Goal: Task Accomplishment & Management: Manage account settings

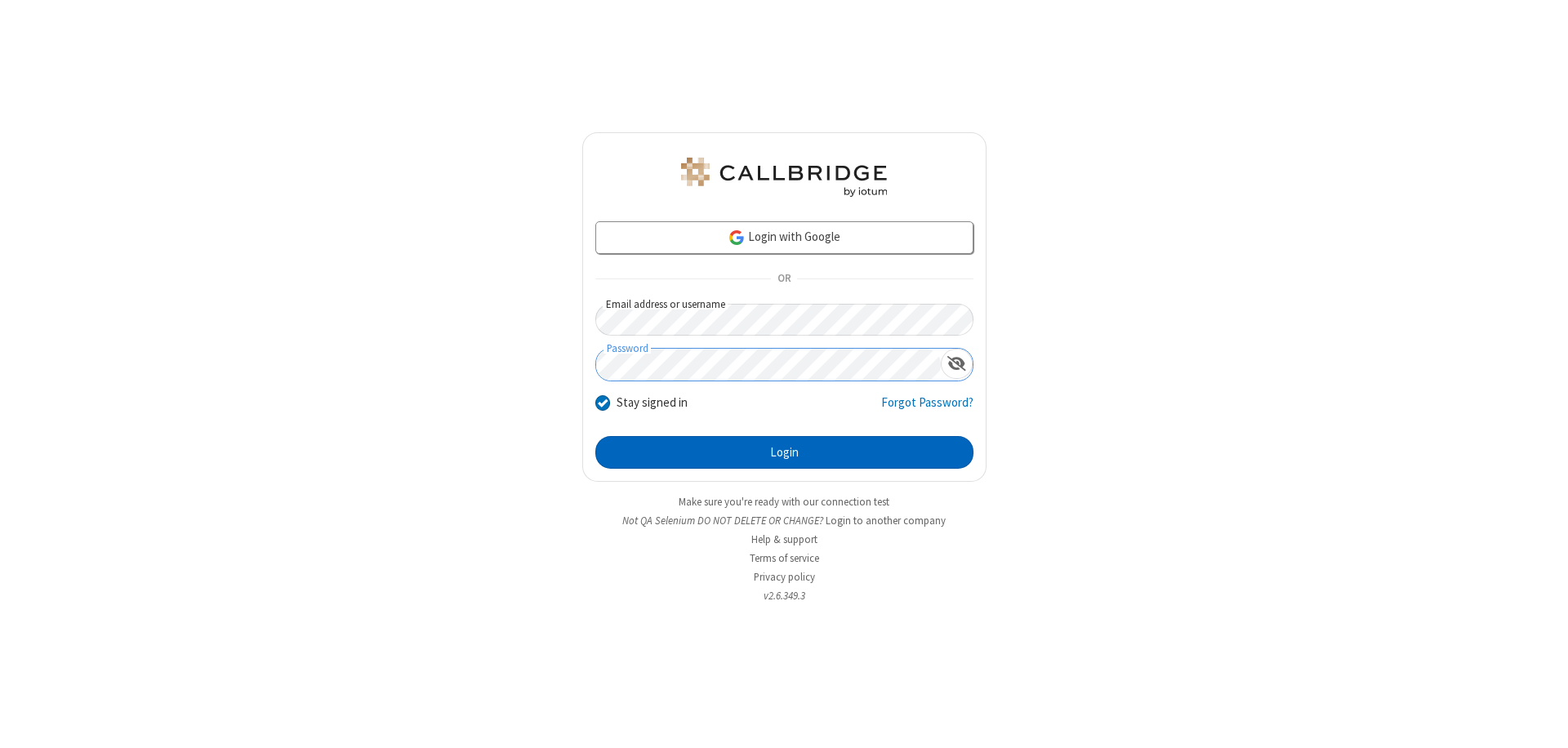
click at [784, 452] on button "Login" at bounding box center [784, 453] width 378 height 33
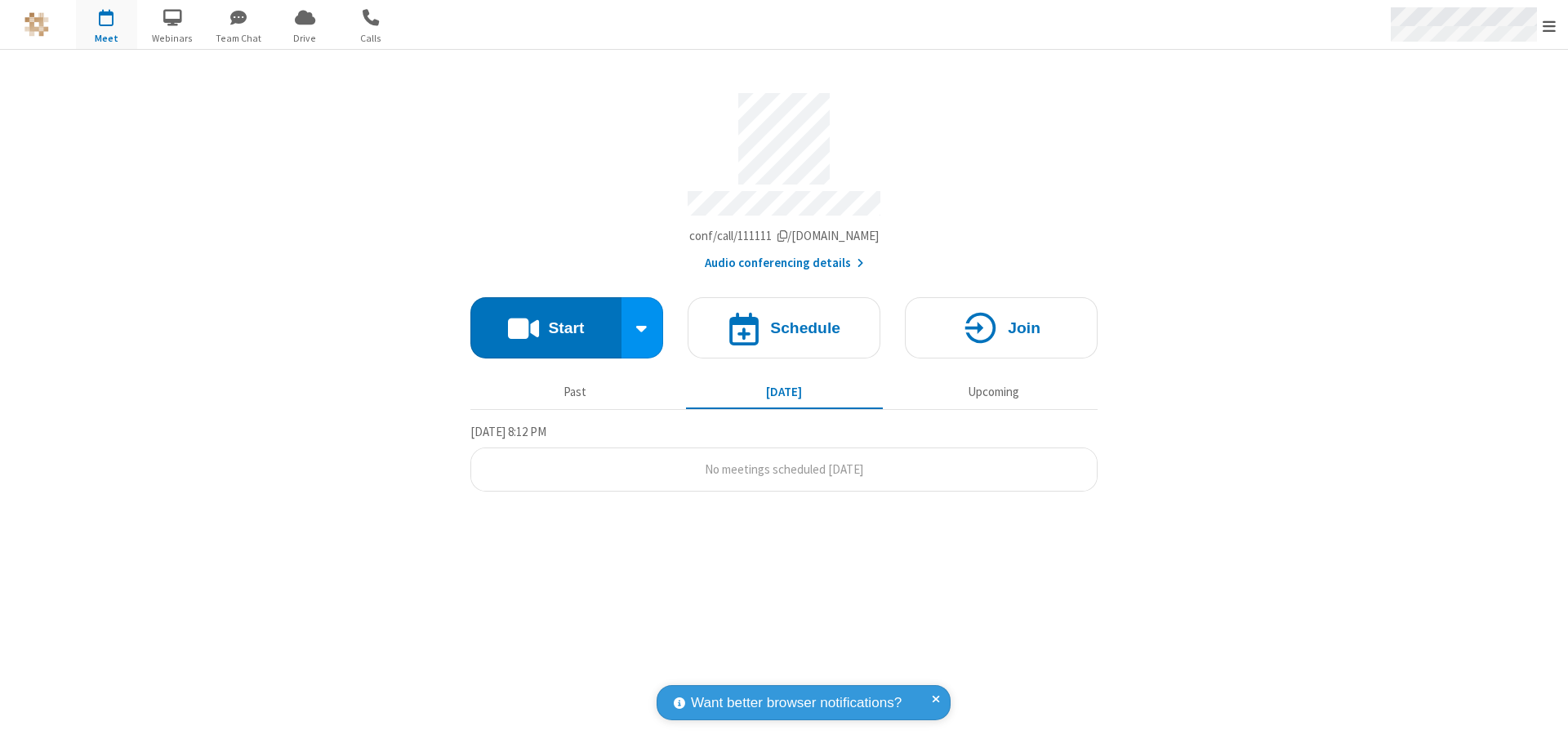
click at [1549, 25] on span "Open menu" at bounding box center [1549, 26] width 13 height 16
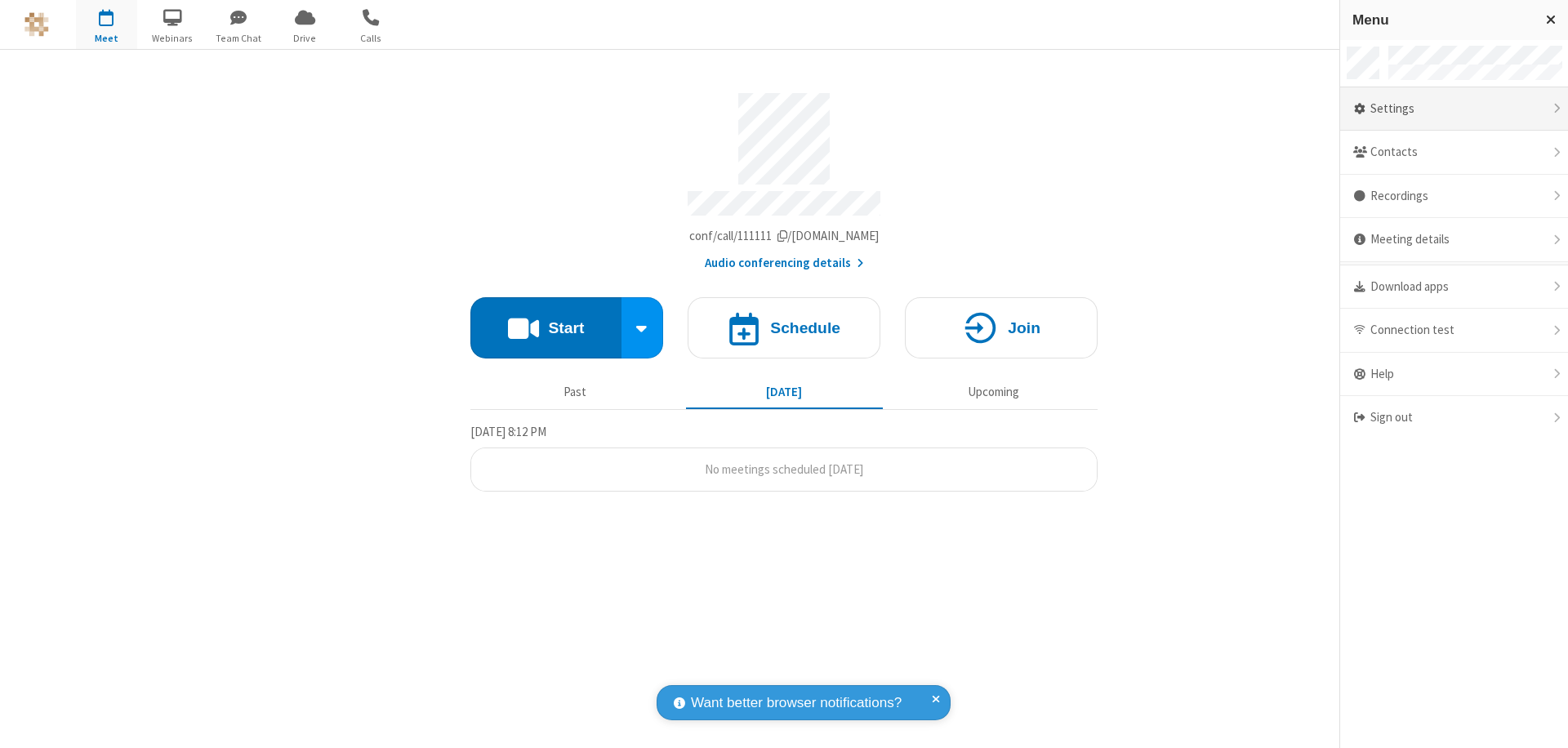
click at [1453, 108] on div "Settings" at bounding box center [1453, 109] width 228 height 44
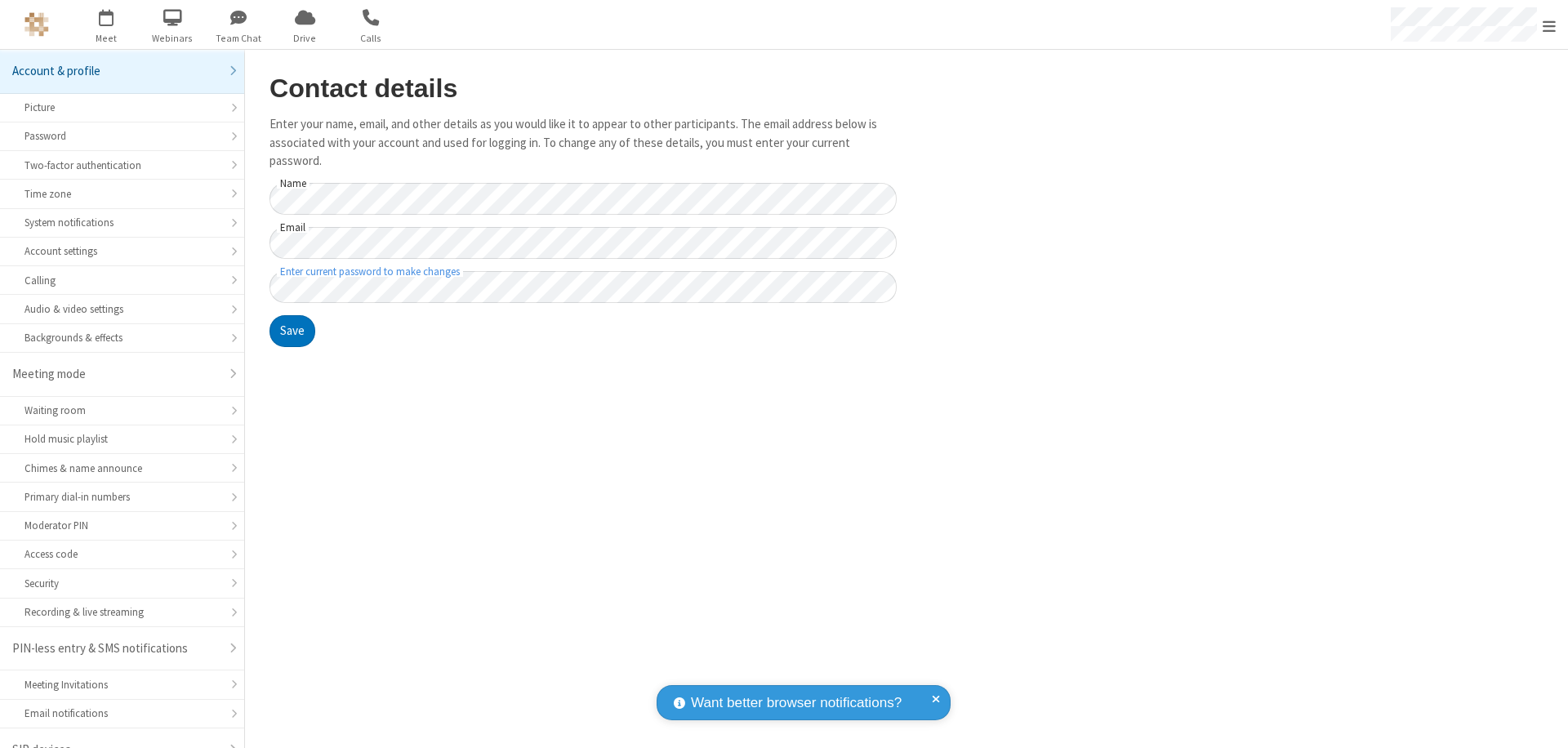
scroll to position [23, 0]
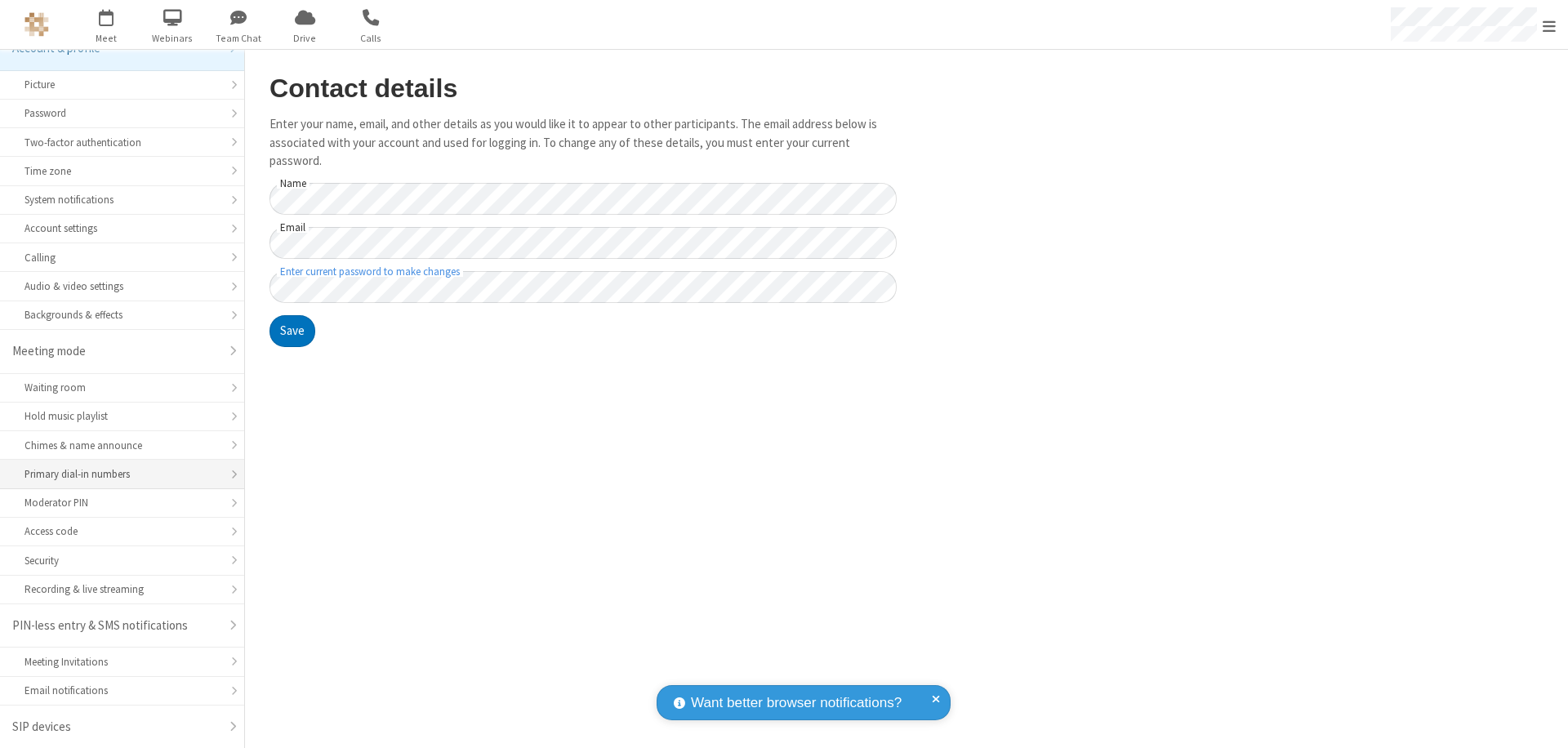
click at [116, 475] on div "Primary dial-in numbers" at bounding box center [121, 474] width 195 height 16
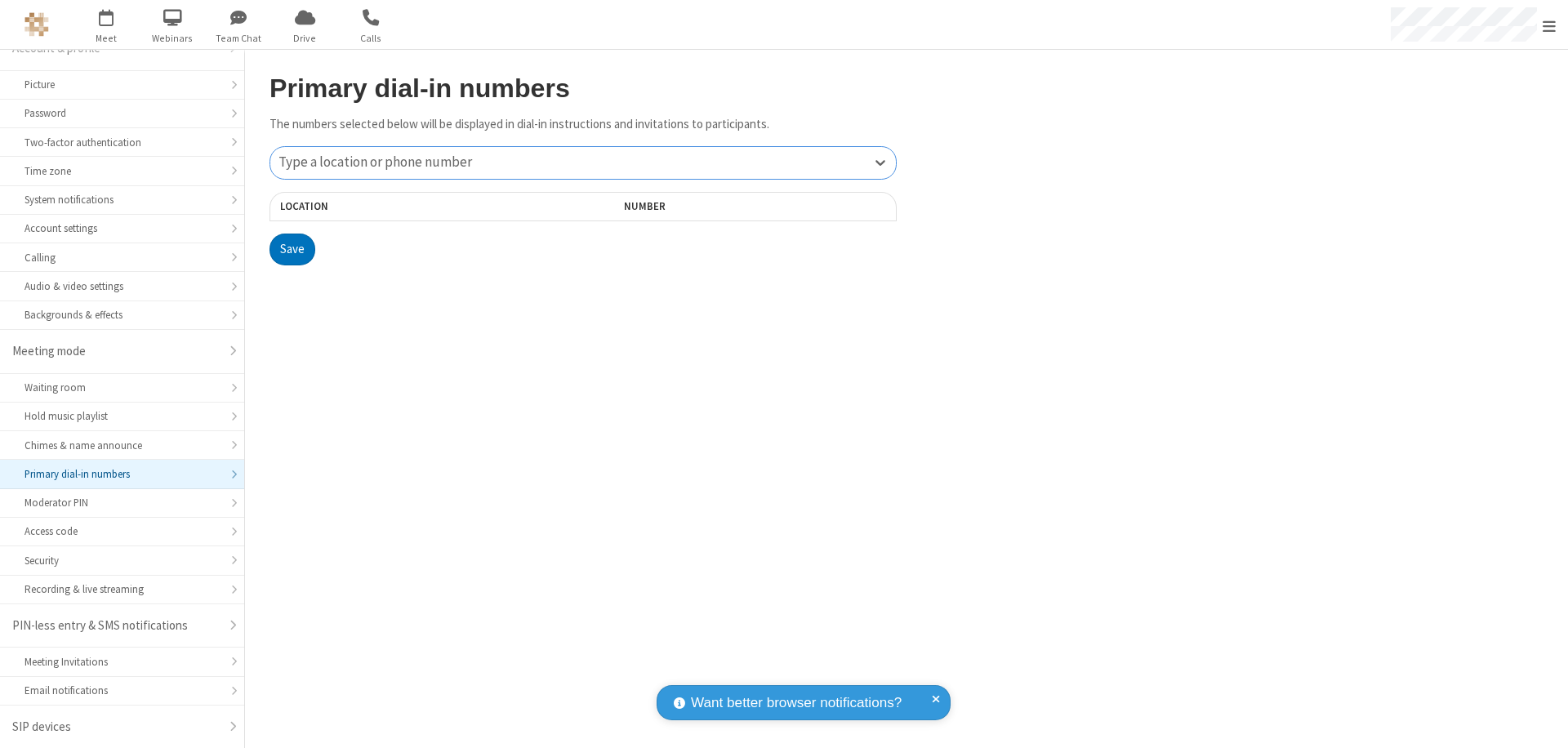
click at [583, 162] on div "Type a location or phone number" at bounding box center [583, 162] width 626 height 32
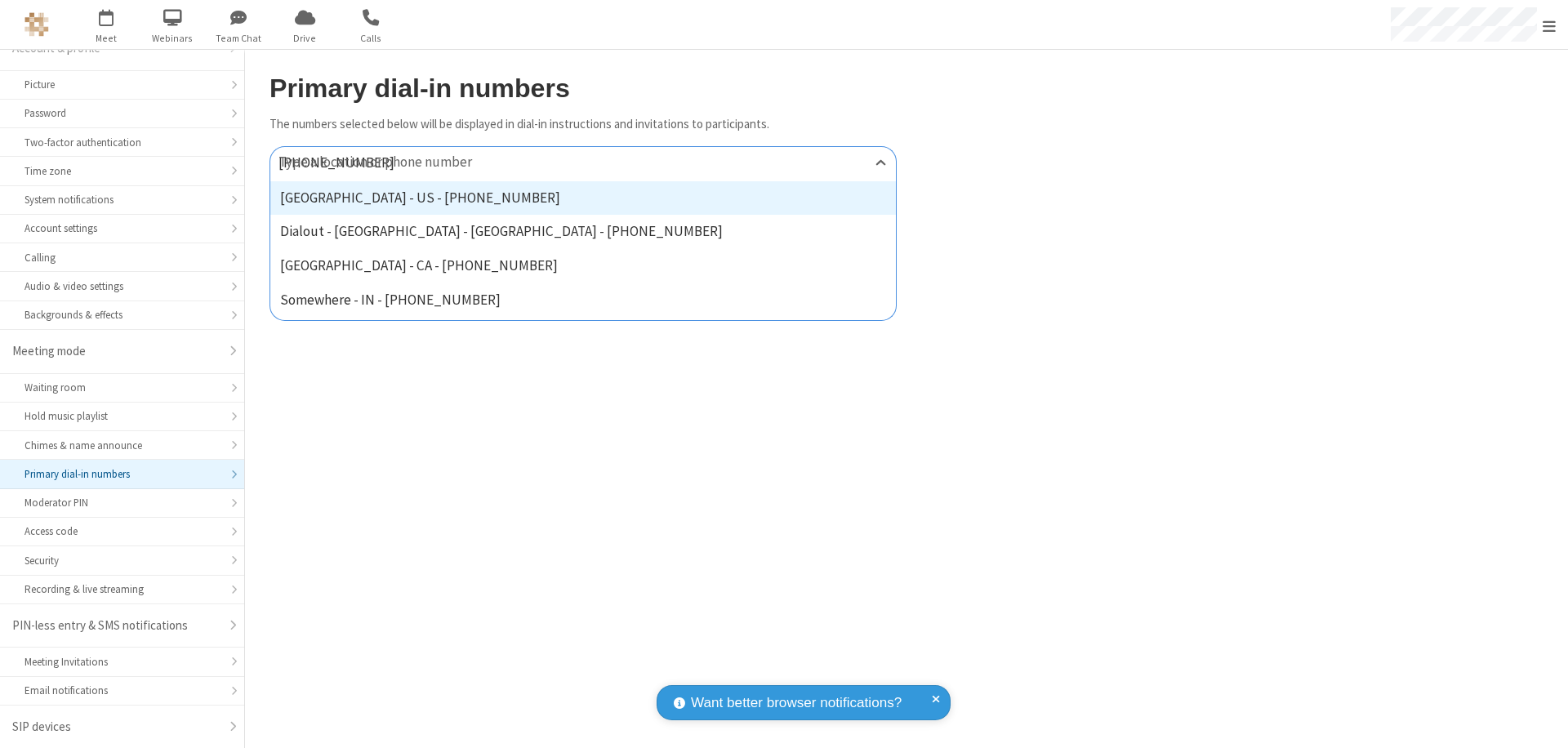
type input "+1 647 945 7513"
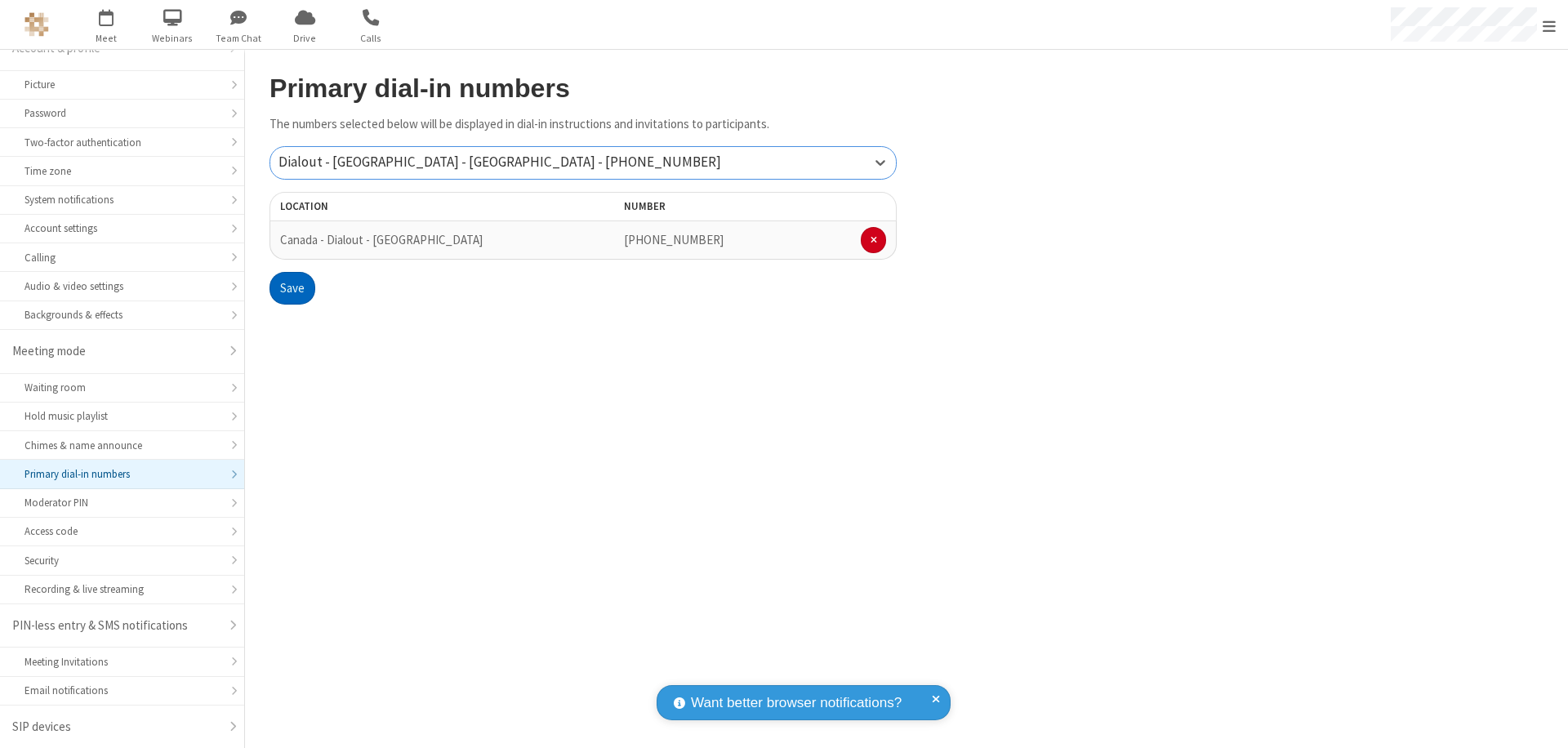
click at [292, 288] on button "Save" at bounding box center [292, 288] width 46 height 33
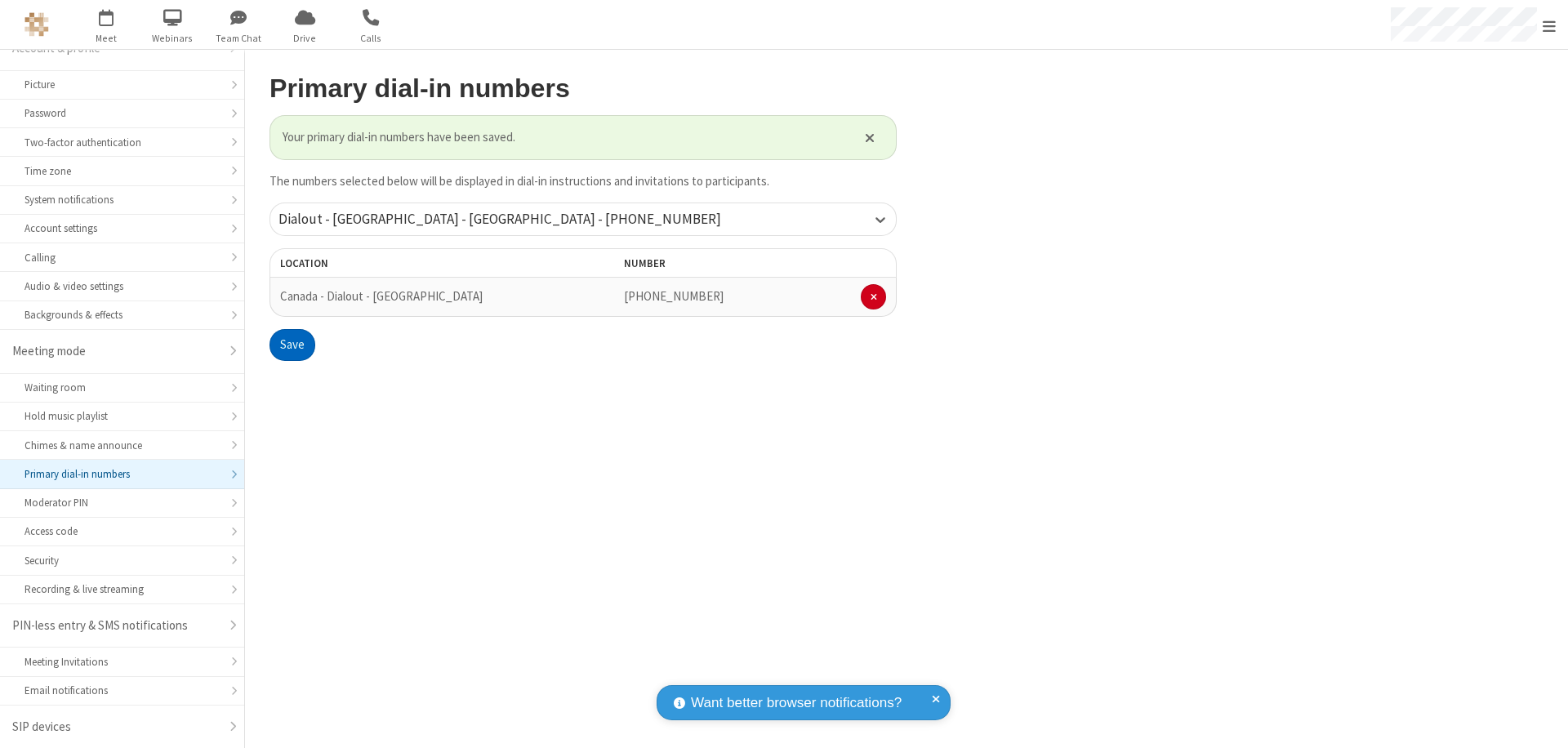
click at [1549, 25] on span "Open menu" at bounding box center [1549, 26] width 13 height 16
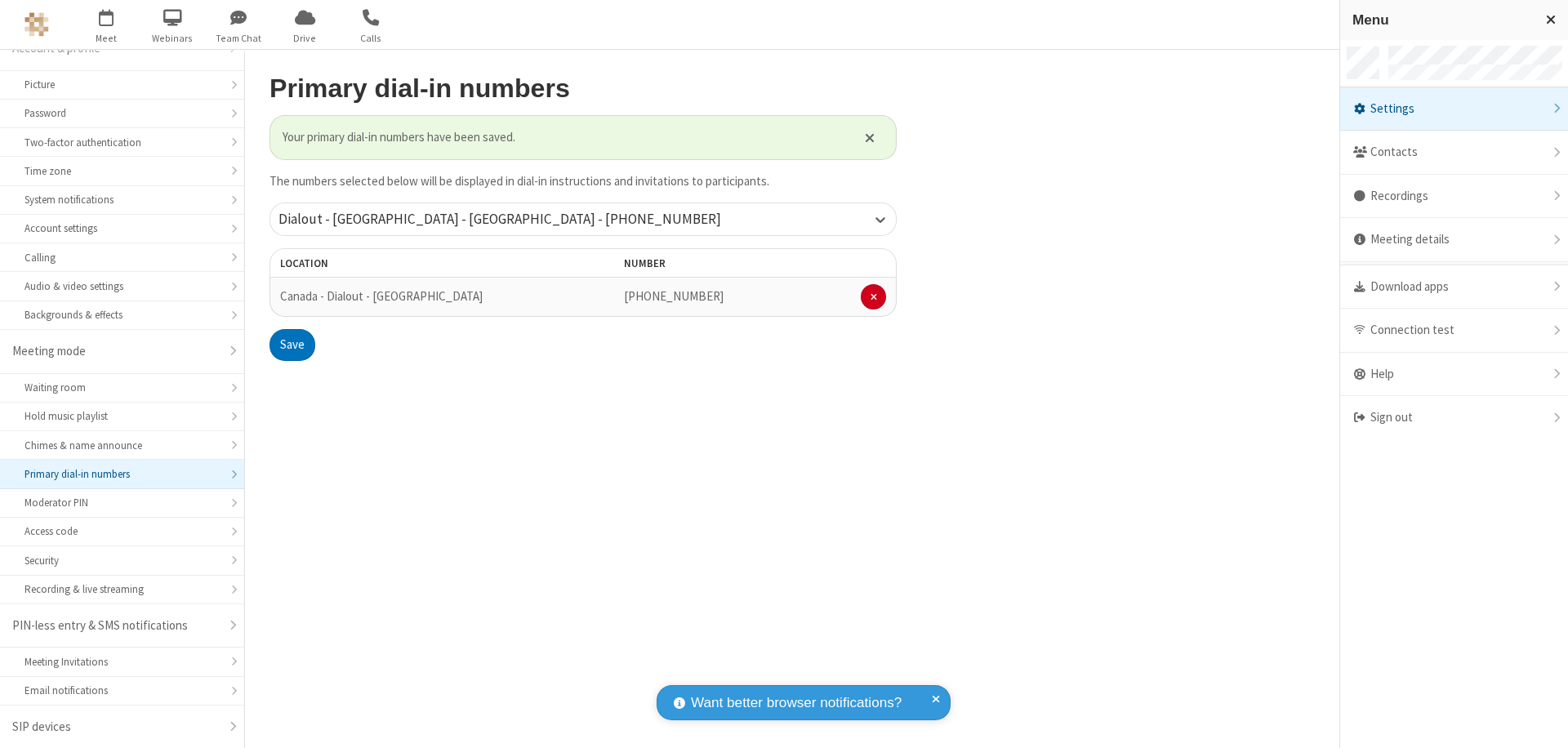
click at [106, 24] on span "button" at bounding box center [107, 17] width 62 height 28
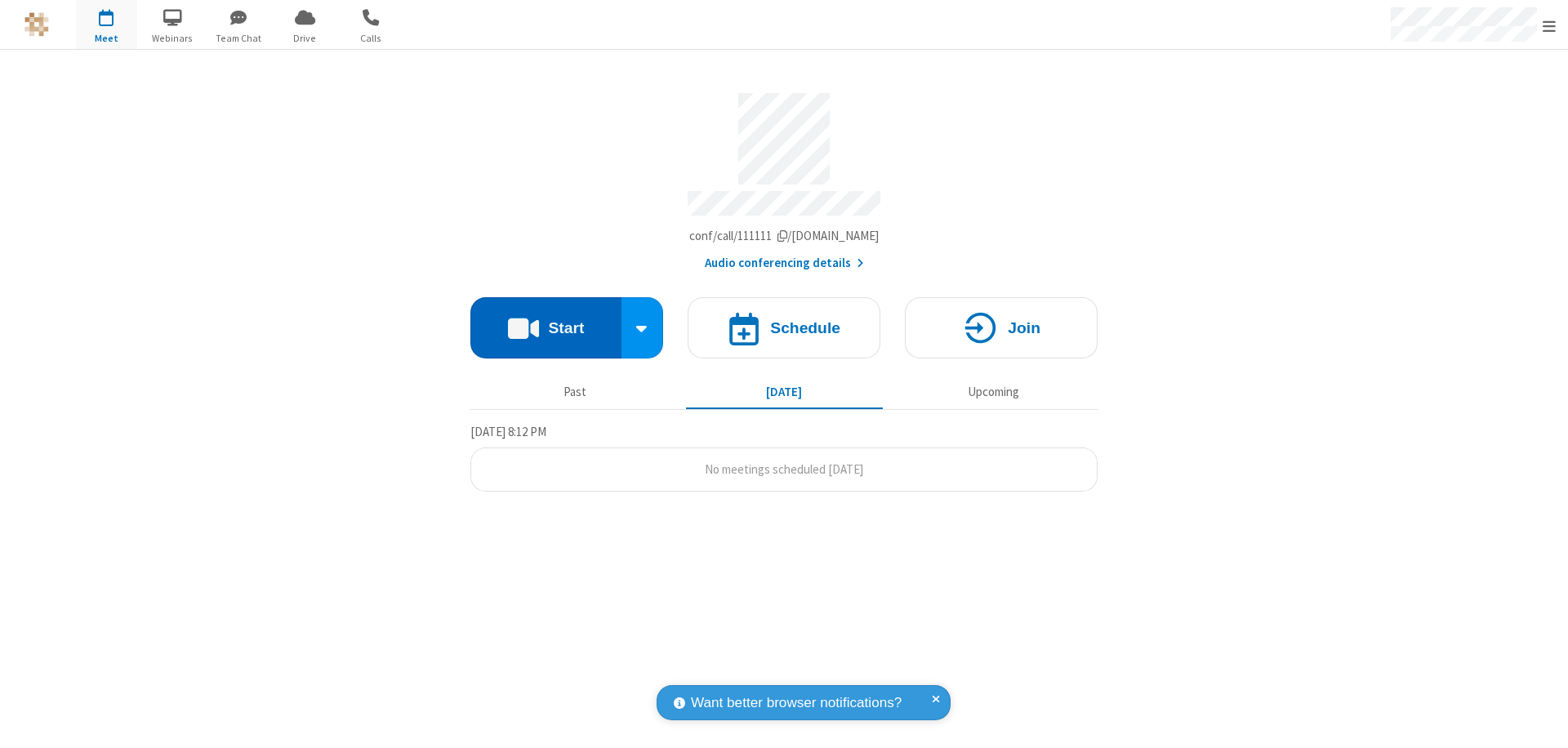
click at [546, 320] on button "Start" at bounding box center [546, 328] width 151 height 62
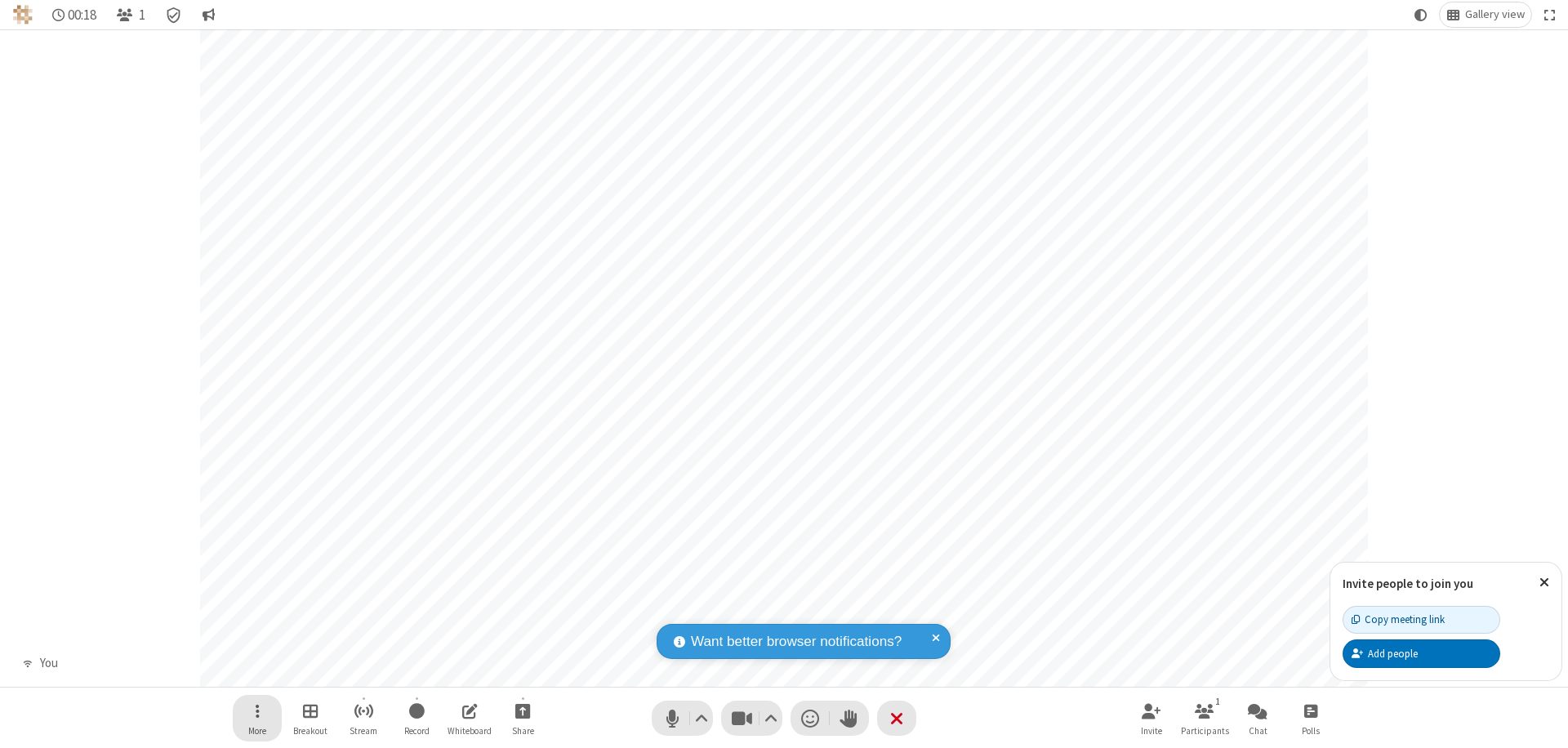
click at [257, 711] on span "Open menu" at bounding box center [258, 711] width 4 height 21
